Goal: Entertainment & Leisure: Consume media (video, audio)

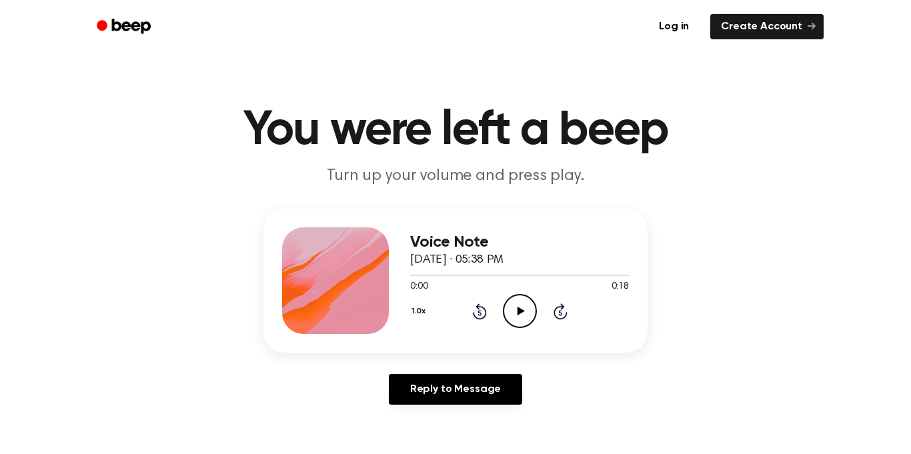
click at [518, 309] on icon at bounding box center [520, 311] width 7 height 9
click at [531, 312] on icon "Play Audio" at bounding box center [520, 311] width 34 height 34
click at [510, 298] on circle at bounding box center [519, 311] width 33 height 33
click at [521, 297] on icon "Play Audio" at bounding box center [520, 311] width 34 height 34
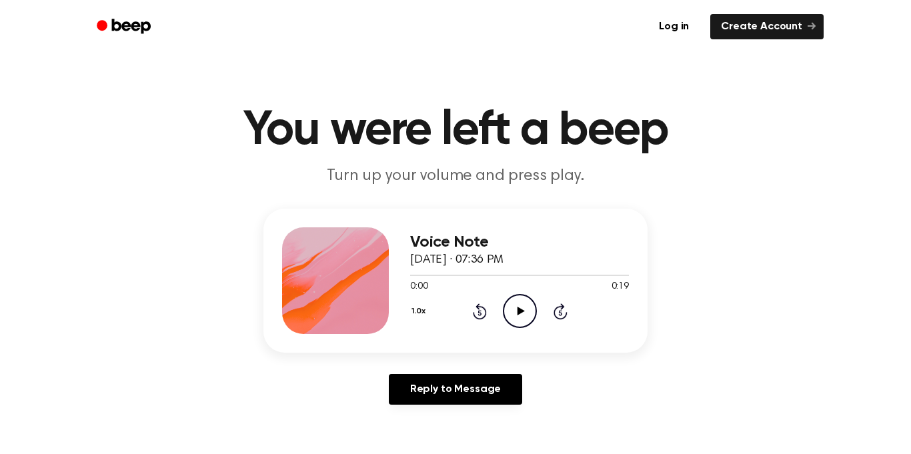
click at [516, 307] on icon "Play Audio" at bounding box center [520, 311] width 34 height 34
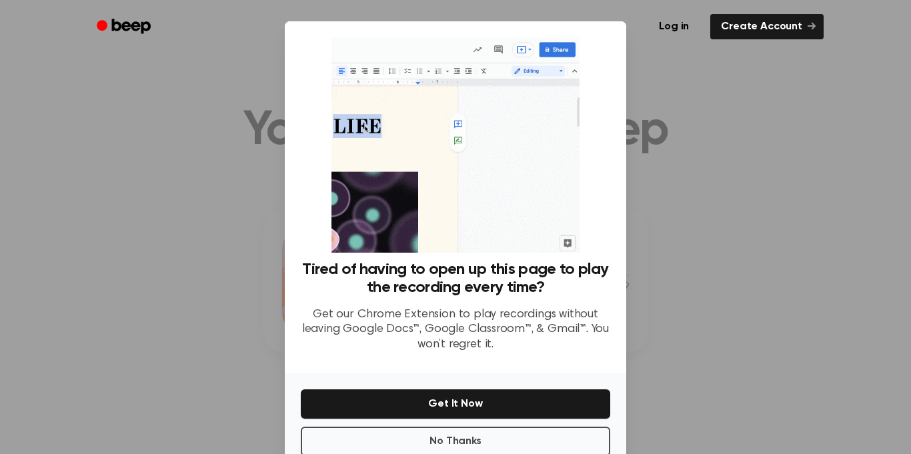
click at [676, 166] on div at bounding box center [455, 227] width 911 height 454
click at [423, 441] on button "No Thanks" at bounding box center [455, 441] width 309 height 29
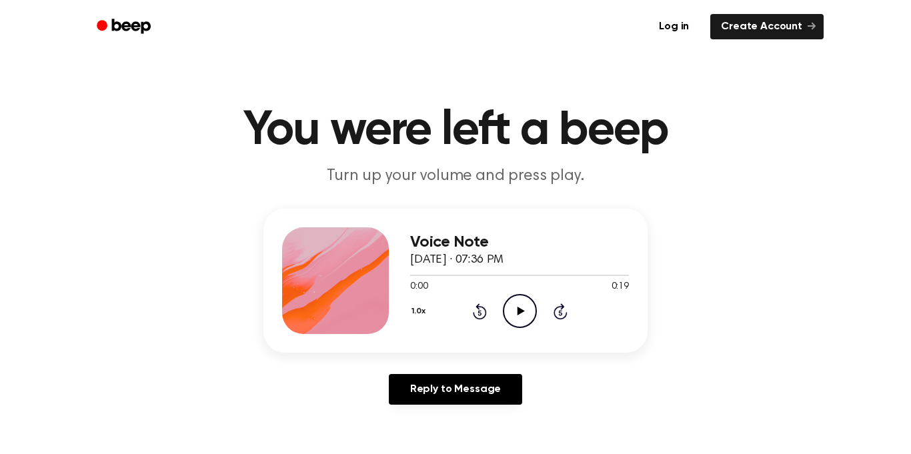
click at [530, 306] on icon "Play Audio" at bounding box center [520, 311] width 34 height 34
click at [529, 311] on icon "Play Audio" at bounding box center [520, 311] width 34 height 34
click at [534, 314] on icon "Play Audio" at bounding box center [520, 311] width 34 height 34
click at [505, 317] on icon "Play Audio" at bounding box center [520, 311] width 34 height 34
click at [519, 310] on icon at bounding box center [520, 311] width 7 height 9
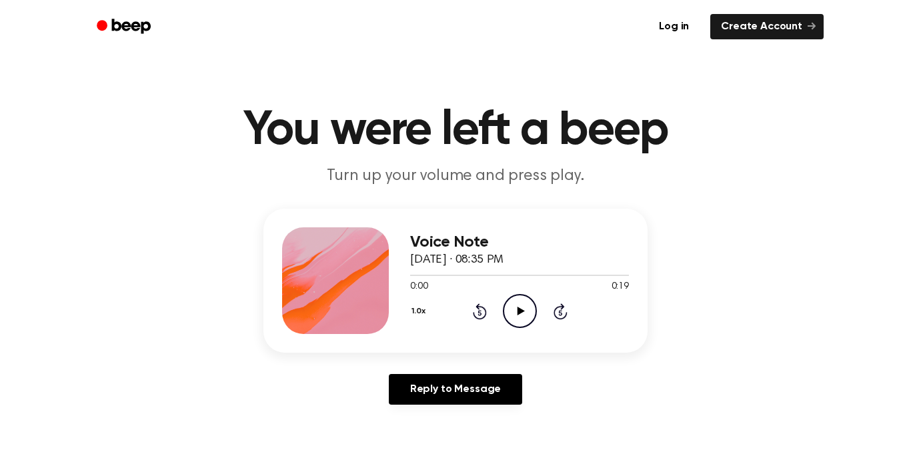
click at [514, 309] on icon "Play Audio" at bounding box center [520, 311] width 34 height 34
click at [501, 316] on div "1.0x Rewind 5 seconds Play Audio Skip 5 seconds" at bounding box center [519, 311] width 219 height 34
click at [503, 317] on icon "Play Audio" at bounding box center [520, 311] width 34 height 34
click at [529, 307] on icon "Play Audio" at bounding box center [520, 311] width 34 height 34
click at [515, 297] on icon "Play Audio" at bounding box center [520, 311] width 34 height 34
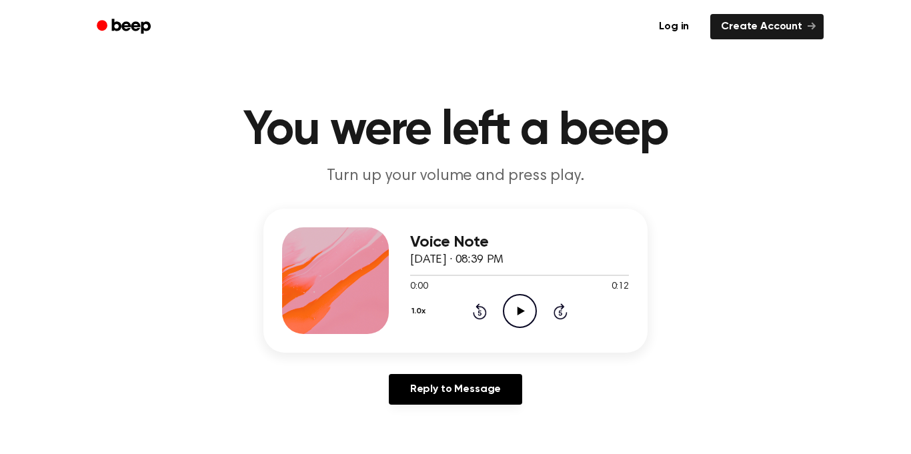
click at [525, 323] on icon "Play Audio" at bounding box center [520, 311] width 34 height 34
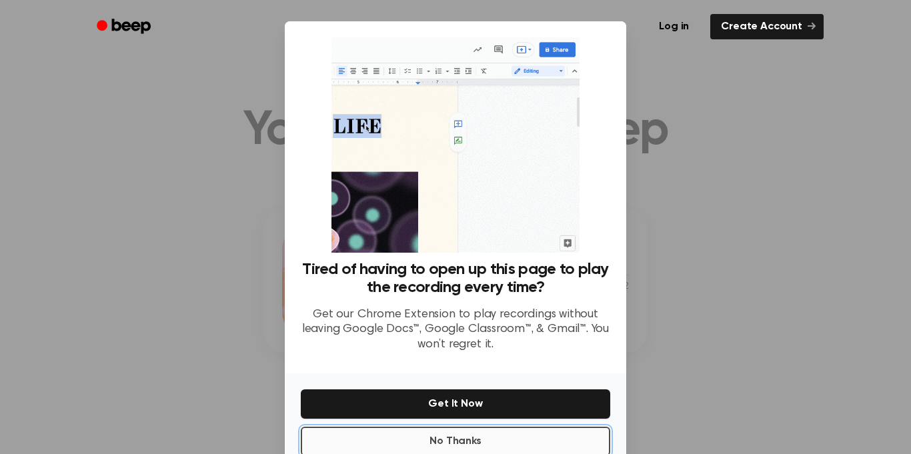
click at [503, 435] on button "No Thanks" at bounding box center [455, 441] width 309 height 29
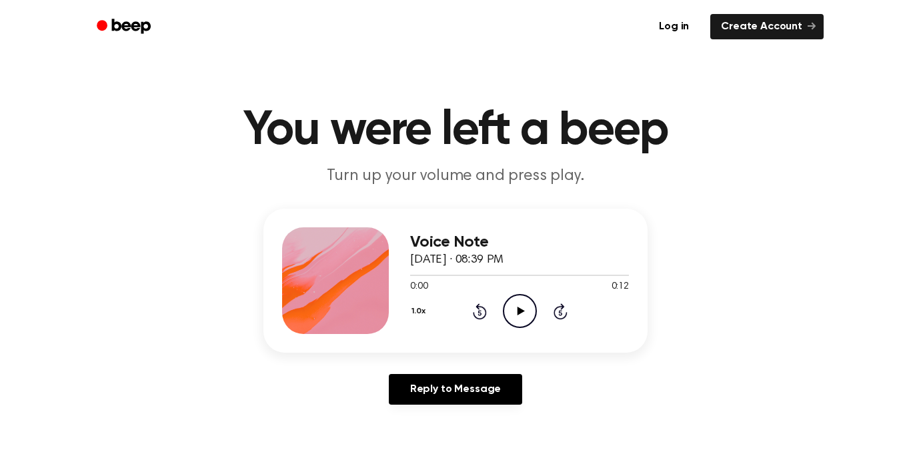
click at [510, 309] on icon "Play Audio" at bounding box center [520, 311] width 34 height 34
click at [518, 316] on icon "Play Audio" at bounding box center [520, 311] width 34 height 34
click at [524, 309] on icon "Play Audio" at bounding box center [520, 311] width 34 height 34
click at [528, 311] on icon "Play Audio" at bounding box center [520, 311] width 34 height 34
click at [529, 318] on icon "Play Audio" at bounding box center [520, 311] width 34 height 34
